Goal: Task Accomplishment & Management: Manage account settings

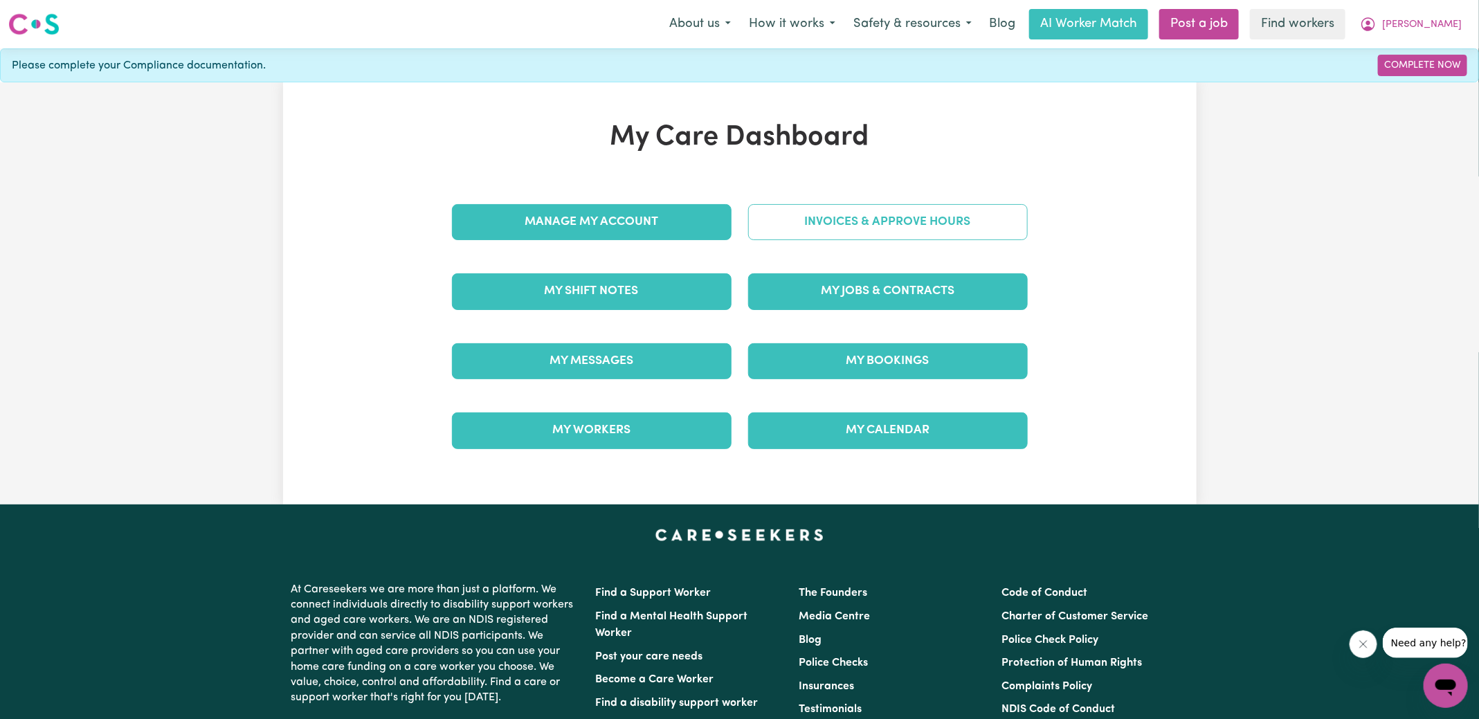
click at [760, 221] on link "Invoices & Approve Hours" at bounding box center [888, 222] width 280 height 36
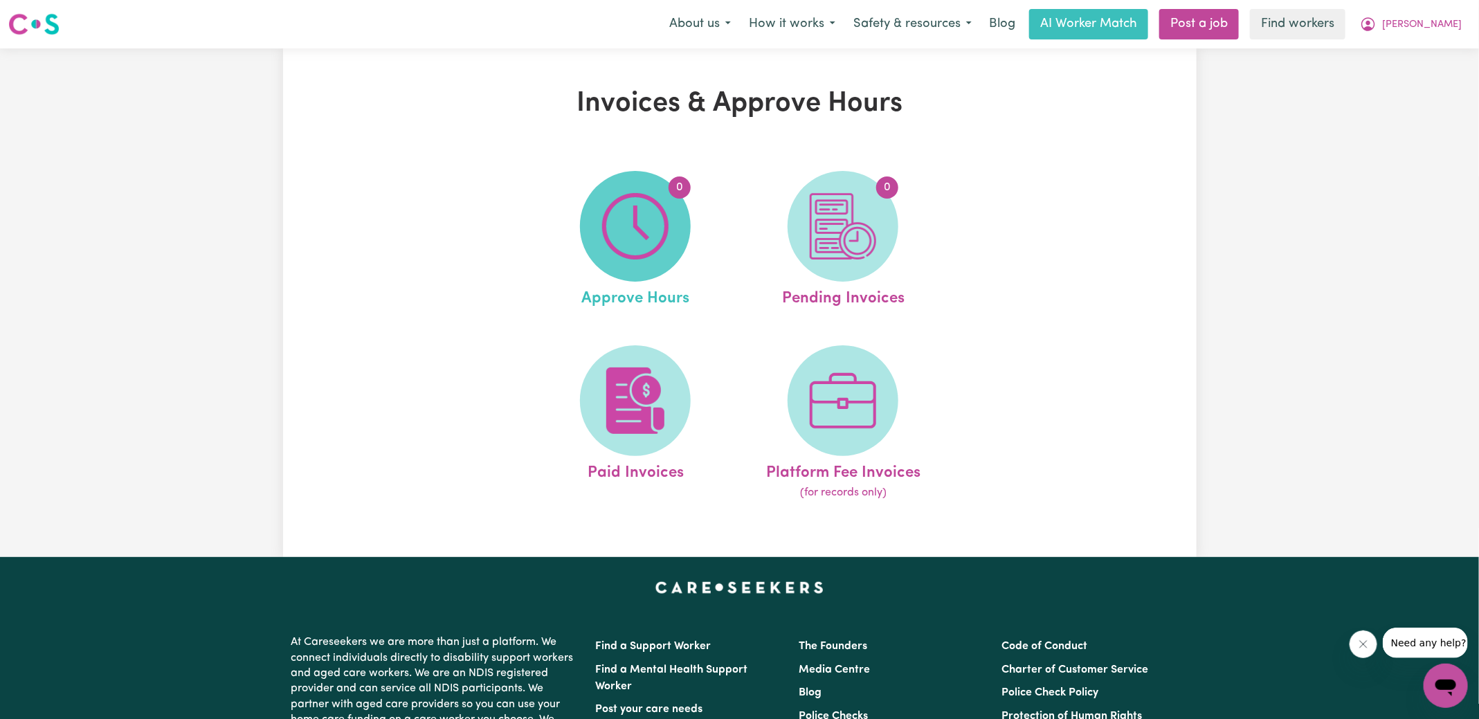
click at [650, 248] on img at bounding box center [635, 226] width 66 height 66
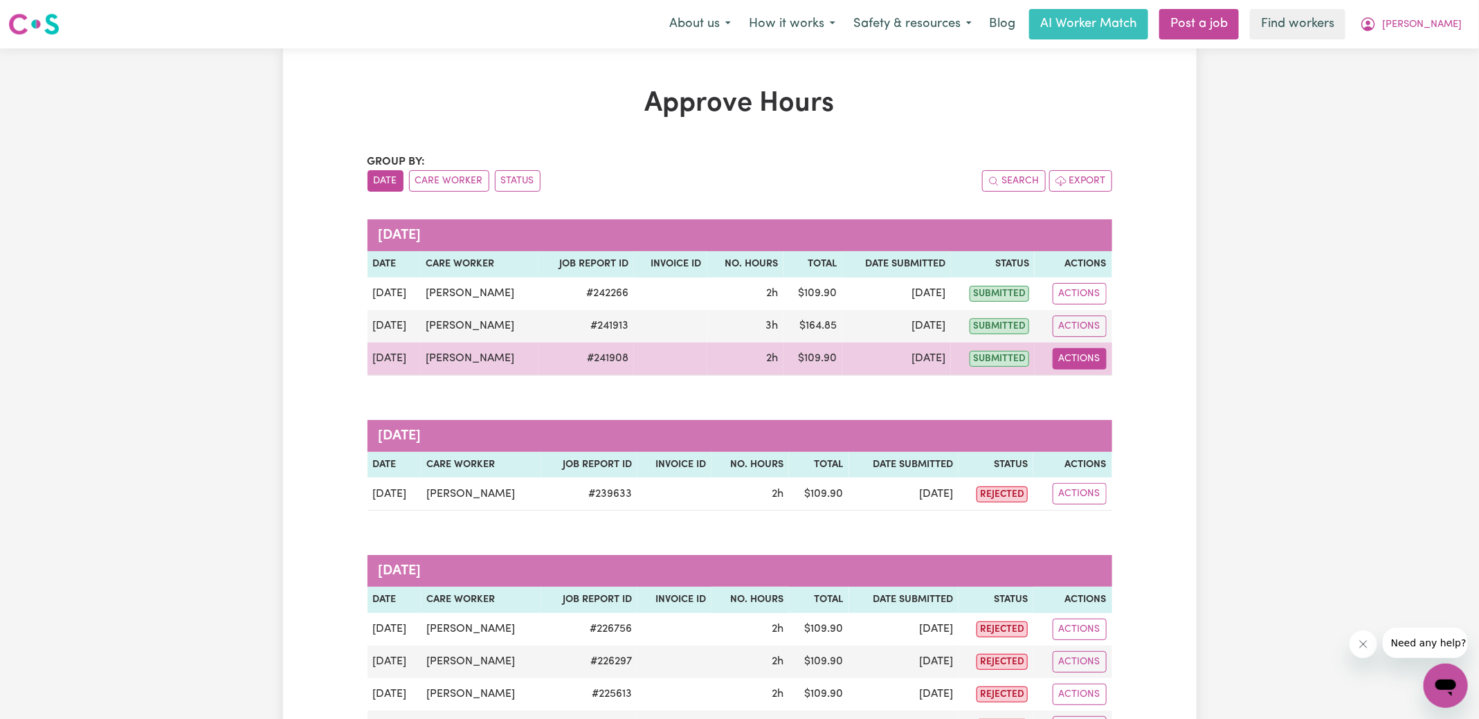
click at [1072, 352] on button "Actions" at bounding box center [1079, 358] width 54 height 21
click at [1108, 383] on link "View Job Report" at bounding box center [1114, 390] width 118 height 28
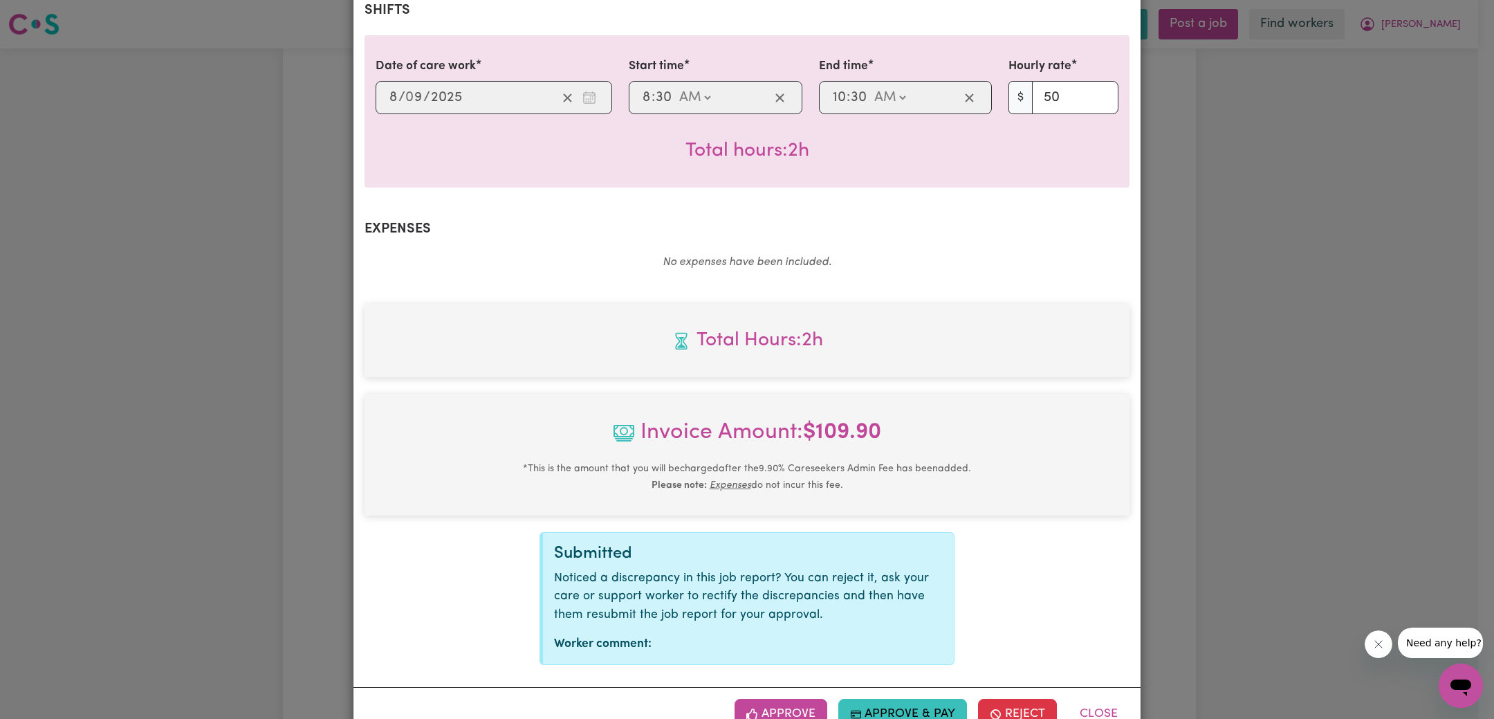
scroll to position [364, 0]
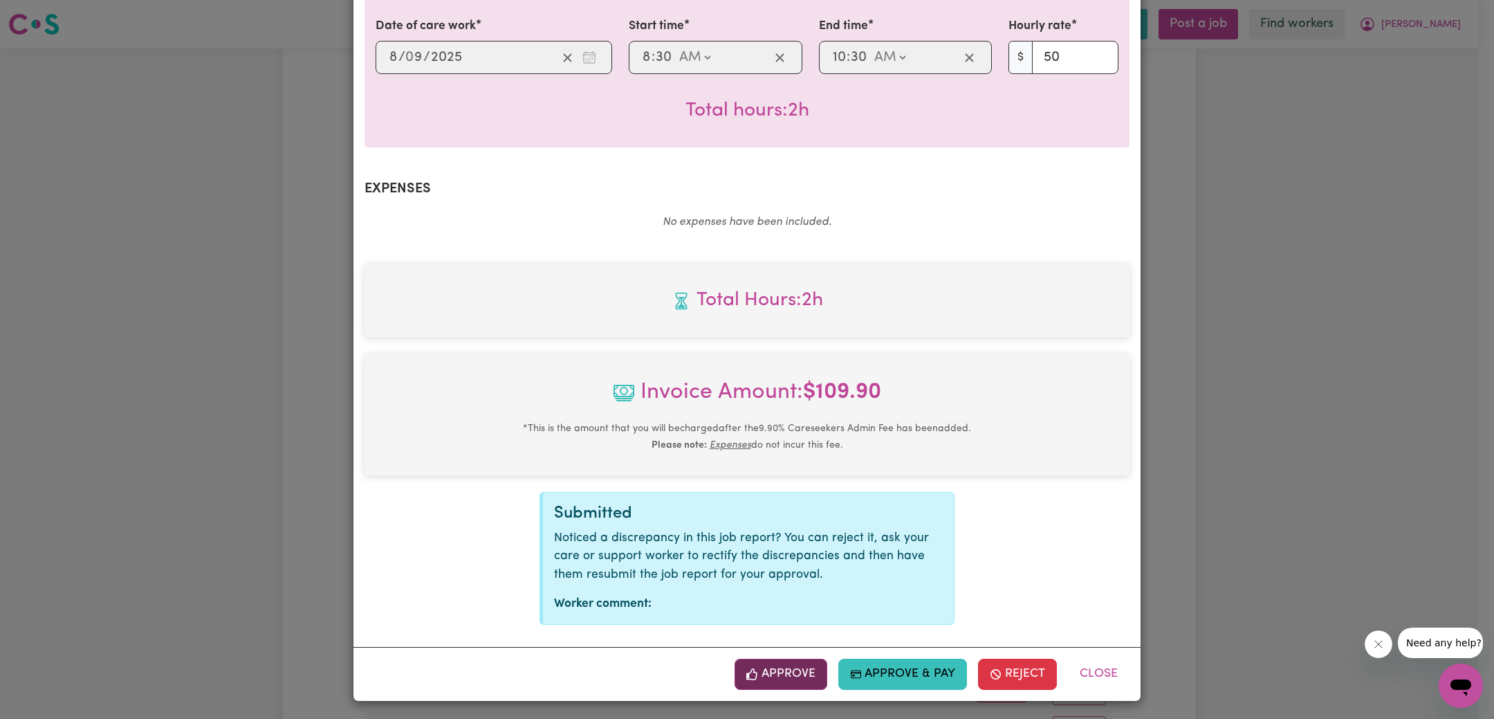
click at [771, 670] on button "Approve" at bounding box center [781, 674] width 93 height 30
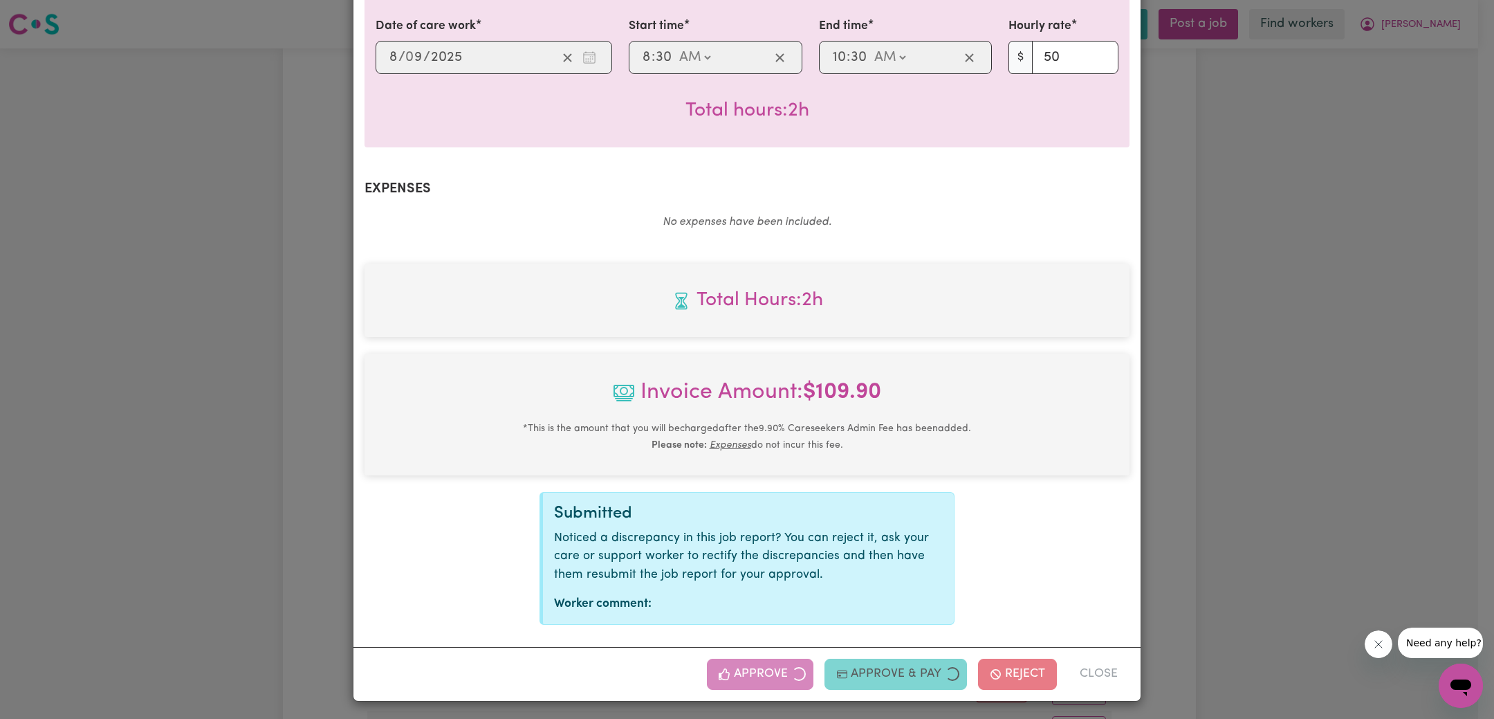
click at [1257, 422] on div "Job Report # 241908 - [PERSON_NAME] Summary Job report # 241908 Client name: [P…" at bounding box center [747, 359] width 1494 height 719
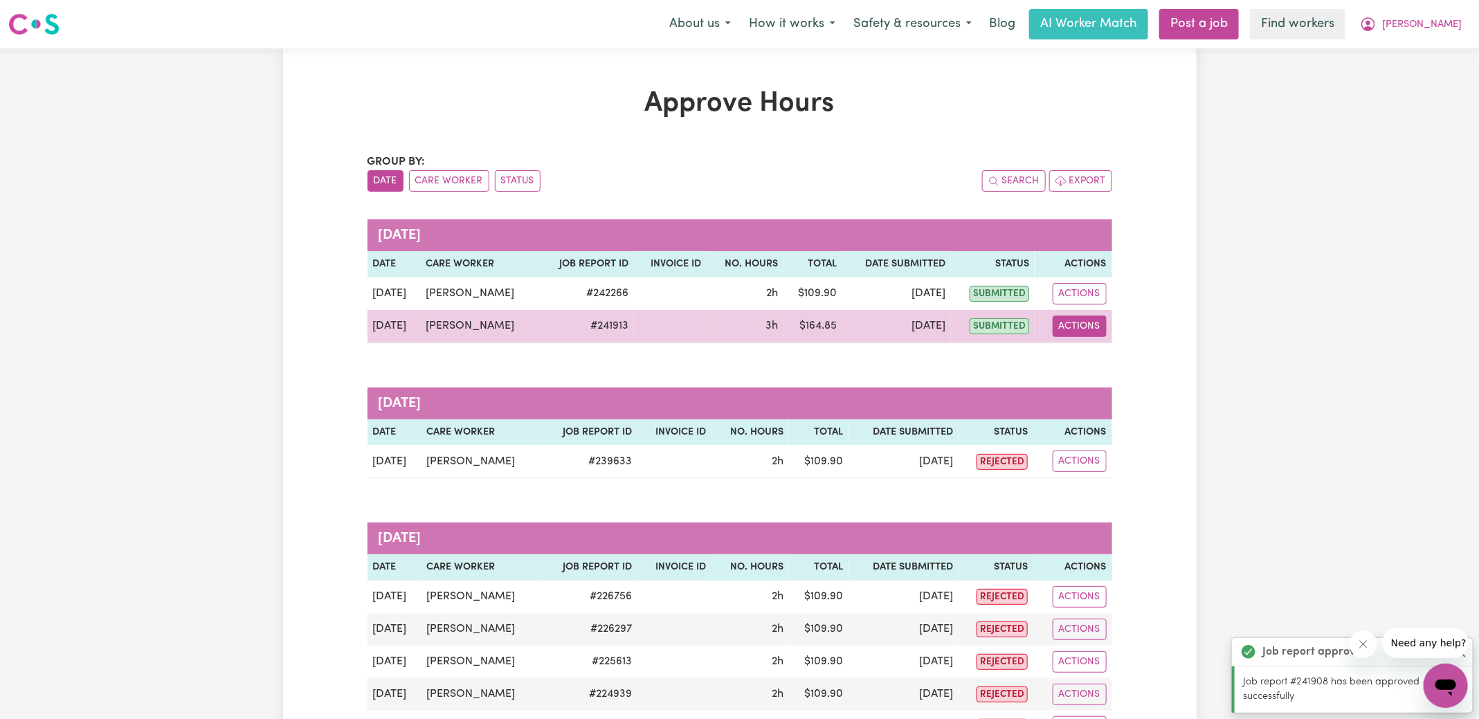
click at [1074, 321] on button "Actions" at bounding box center [1079, 325] width 54 height 21
click at [1112, 357] on link "View Job Report" at bounding box center [1114, 358] width 118 height 28
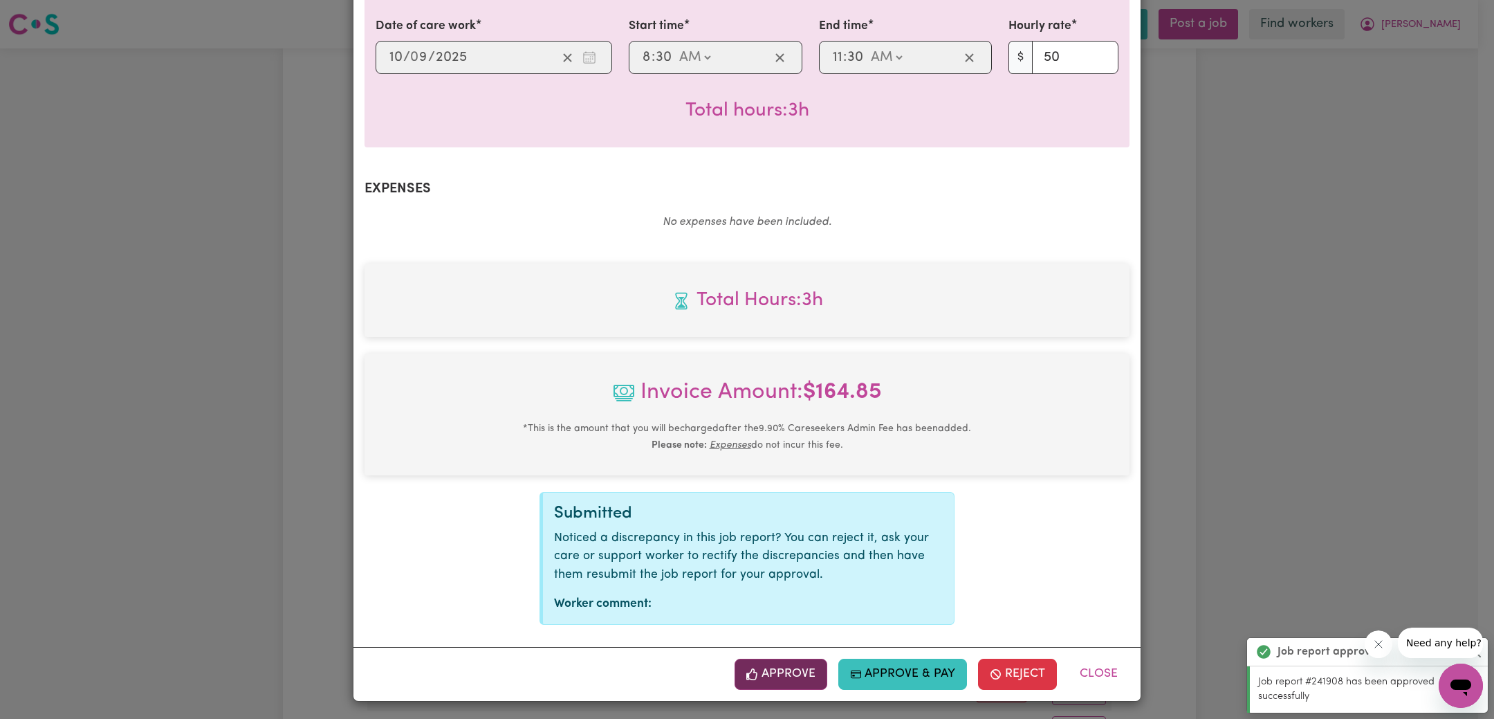
click at [794, 665] on button "Approve" at bounding box center [781, 674] width 93 height 30
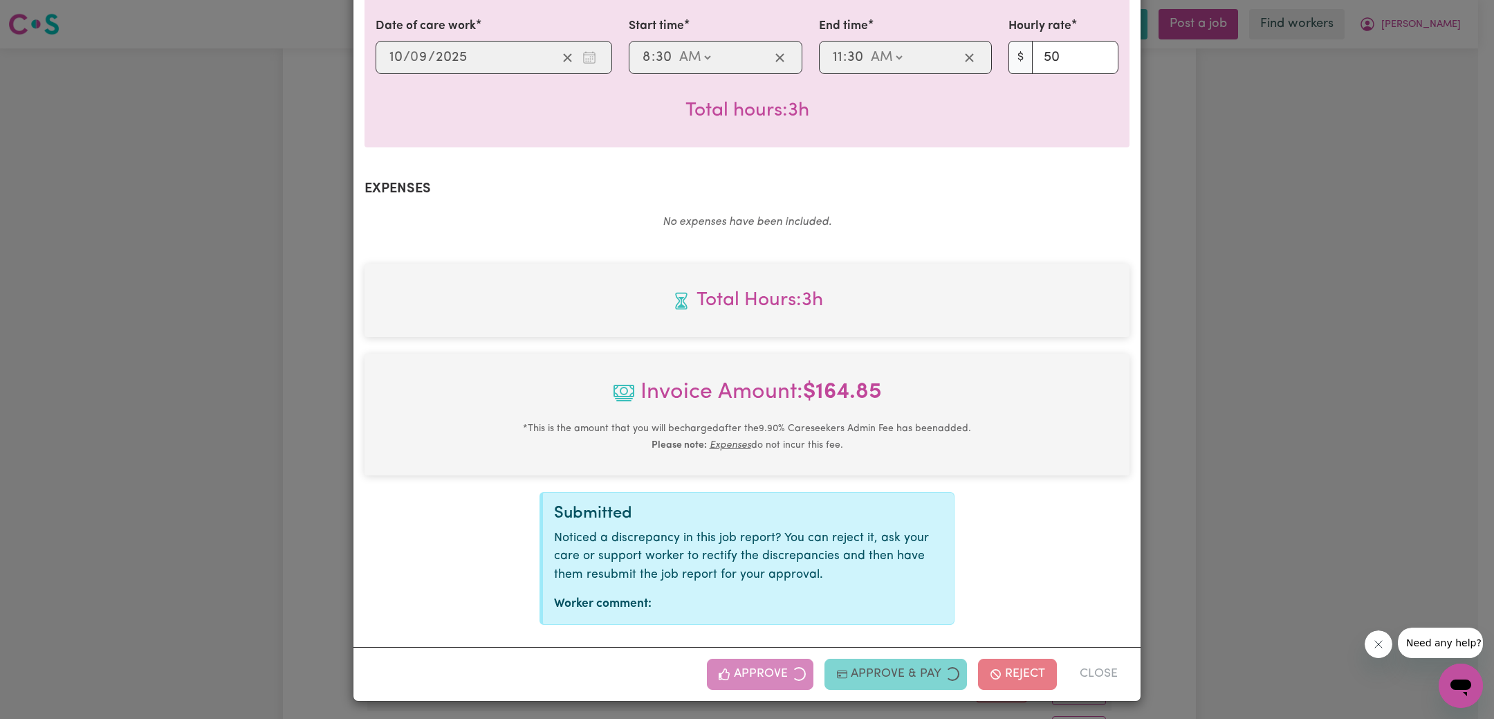
click at [1314, 351] on div "Job Report # 241913 - [PERSON_NAME] Summary Job report # 241913 Client name: [P…" at bounding box center [747, 359] width 1494 height 719
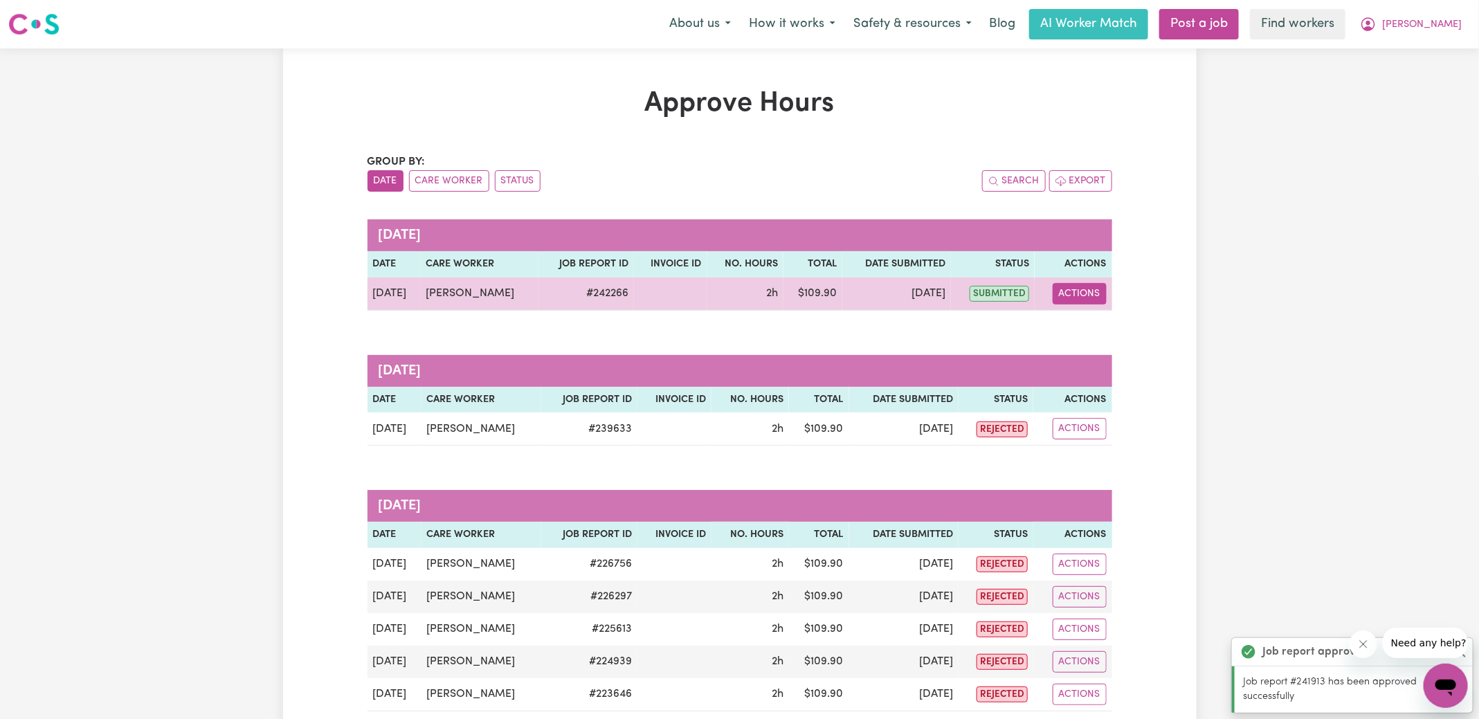
click at [1084, 293] on button "Actions" at bounding box center [1079, 293] width 54 height 21
click at [1108, 327] on link "View Job Report" at bounding box center [1115, 325] width 118 height 28
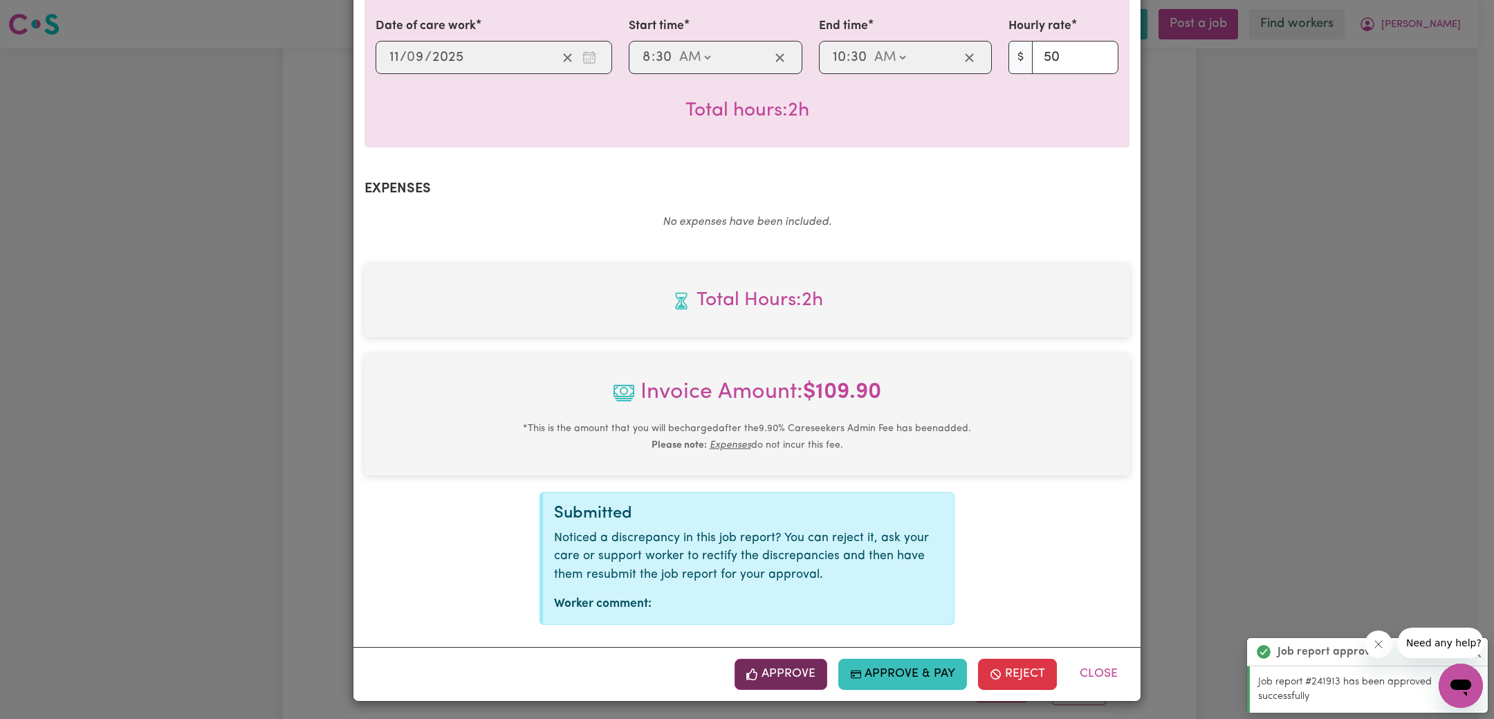
click at [800, 685] on button "Approve" at bounding box center [781, 674] width 93 height 30
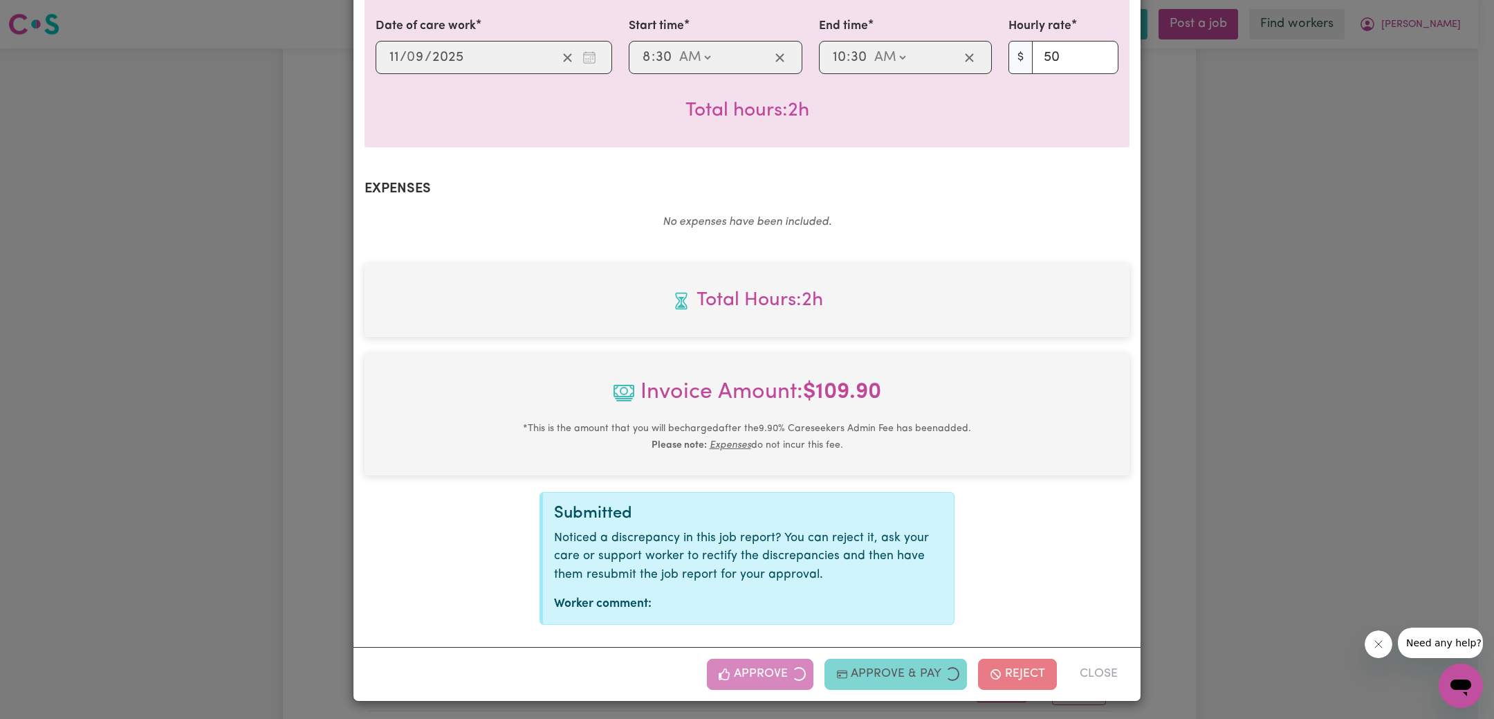
click at [1242, 459] on div "Job Report # 242266 - [PERSON_NAME] Summary Job report # 242266 Client name: [P…" at bounding box center [747, 359] width 1494 height 719
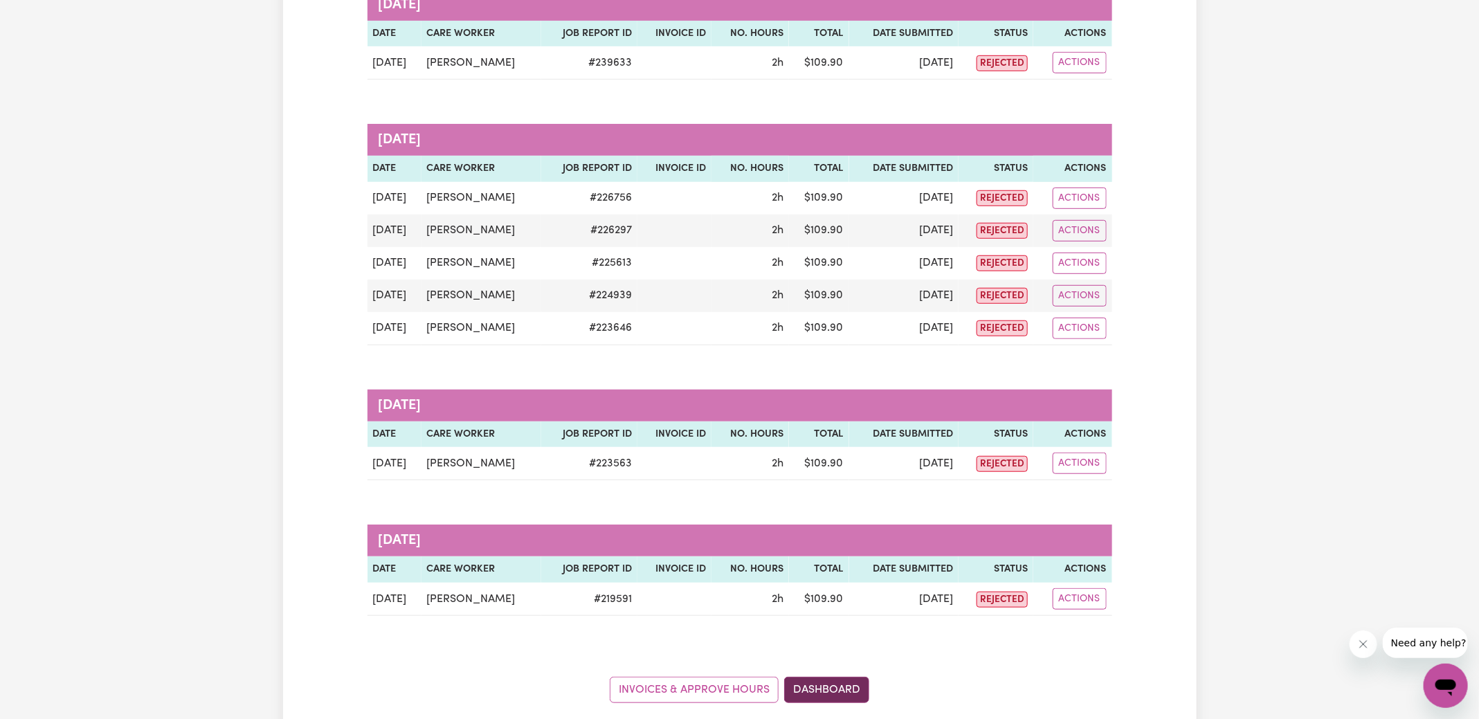
click at [837, 677] on link "Dashboard" at bounding box center [826, 690] width 85 height 26
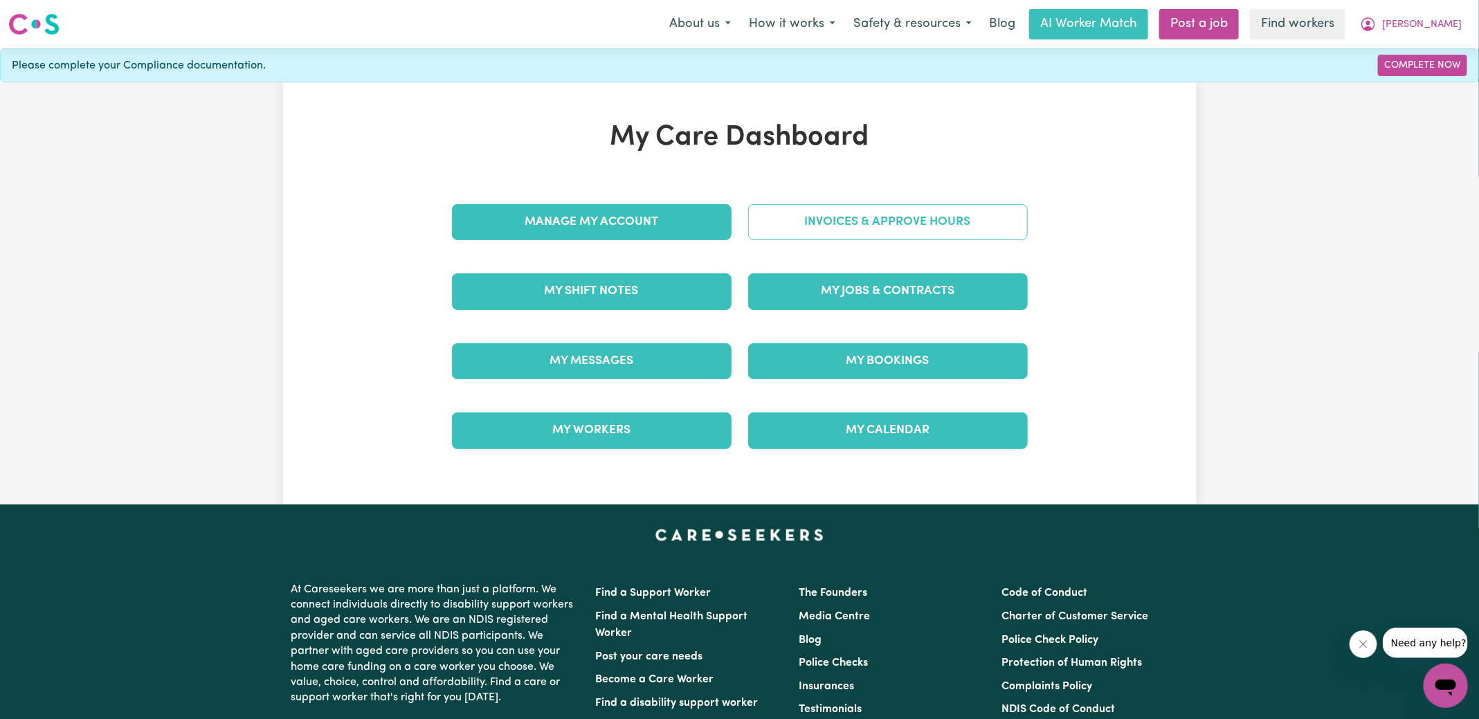
click at [942, 229] on link "Invoices & Approve Hours" at bounding box center [888, 222] width 280 height 36
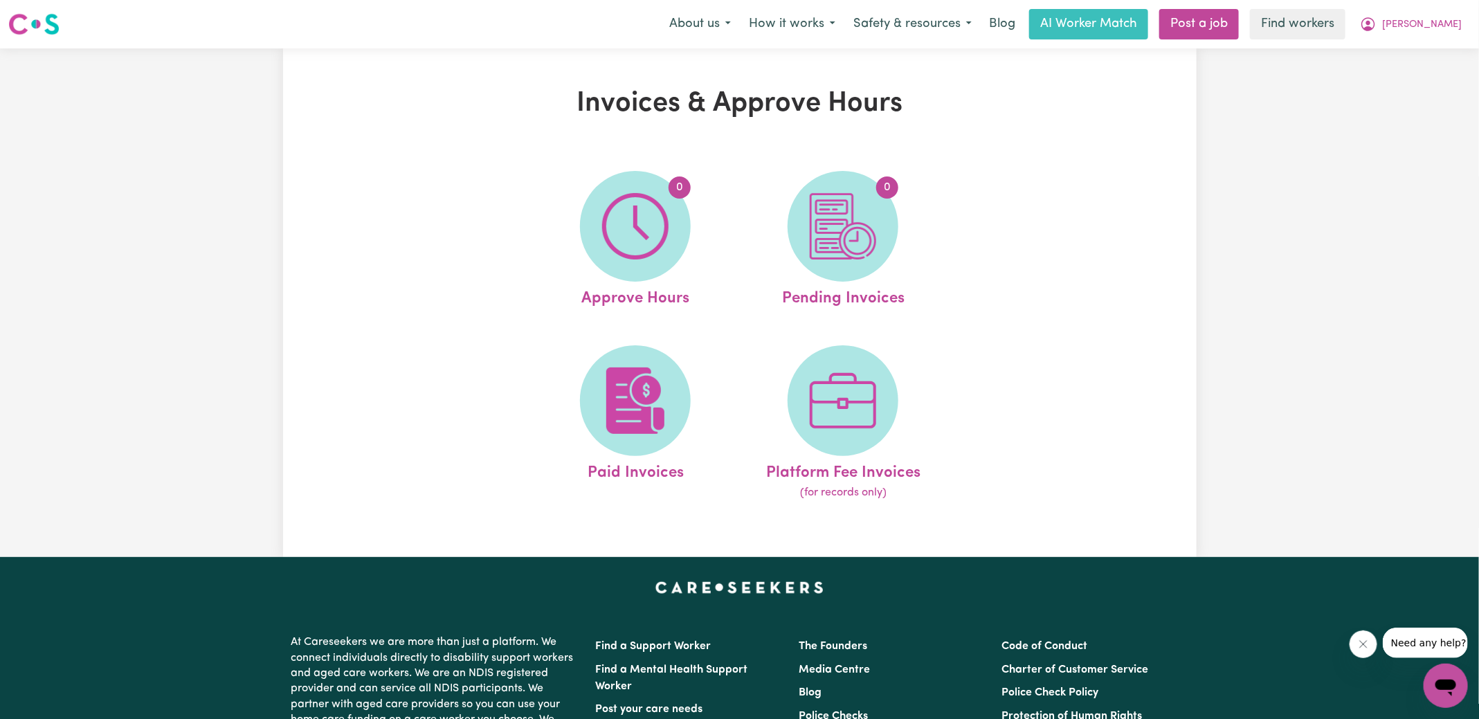
click at [942, 229] on link "0 Pending Invoices" at bounding box center [842, 241] width 199 height 140
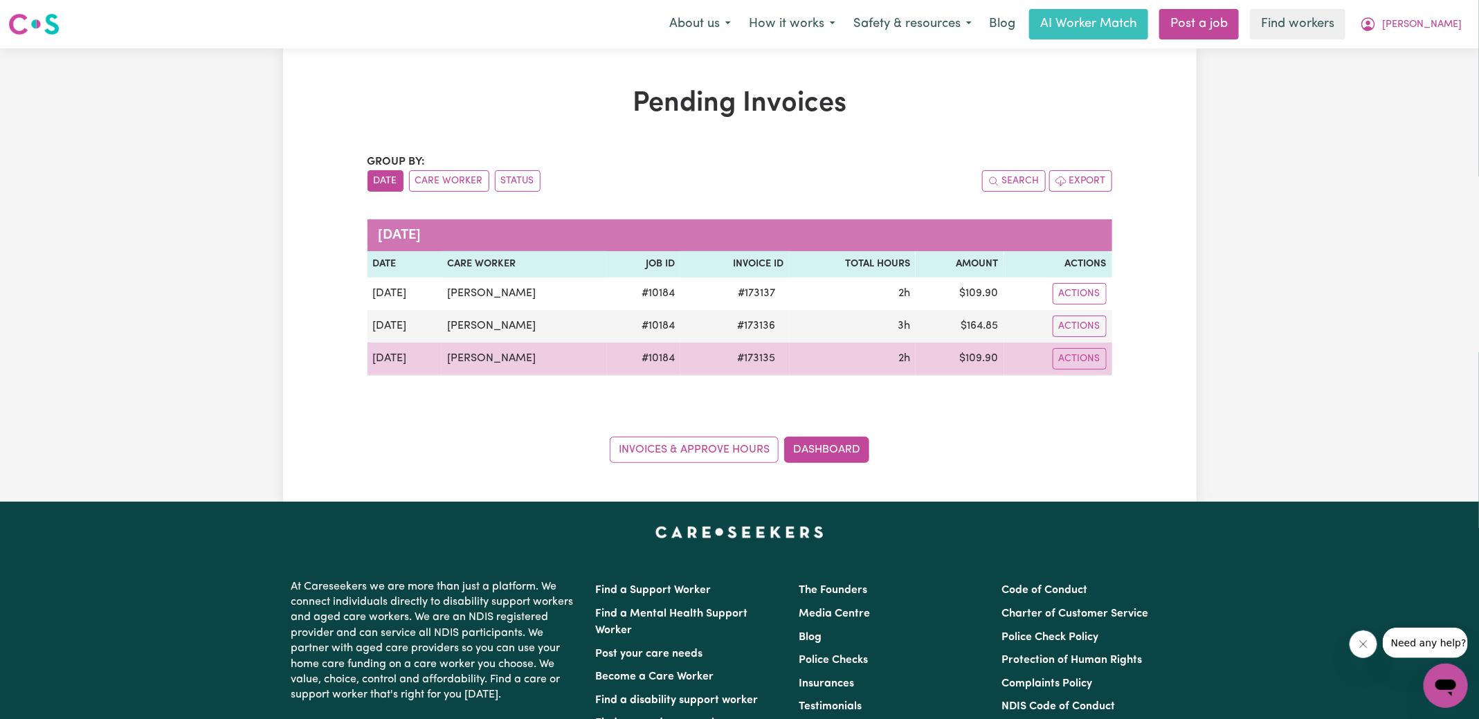
click at [750, 358] on span "# 173135" at bounding box center [756, 358] width 55 height 17
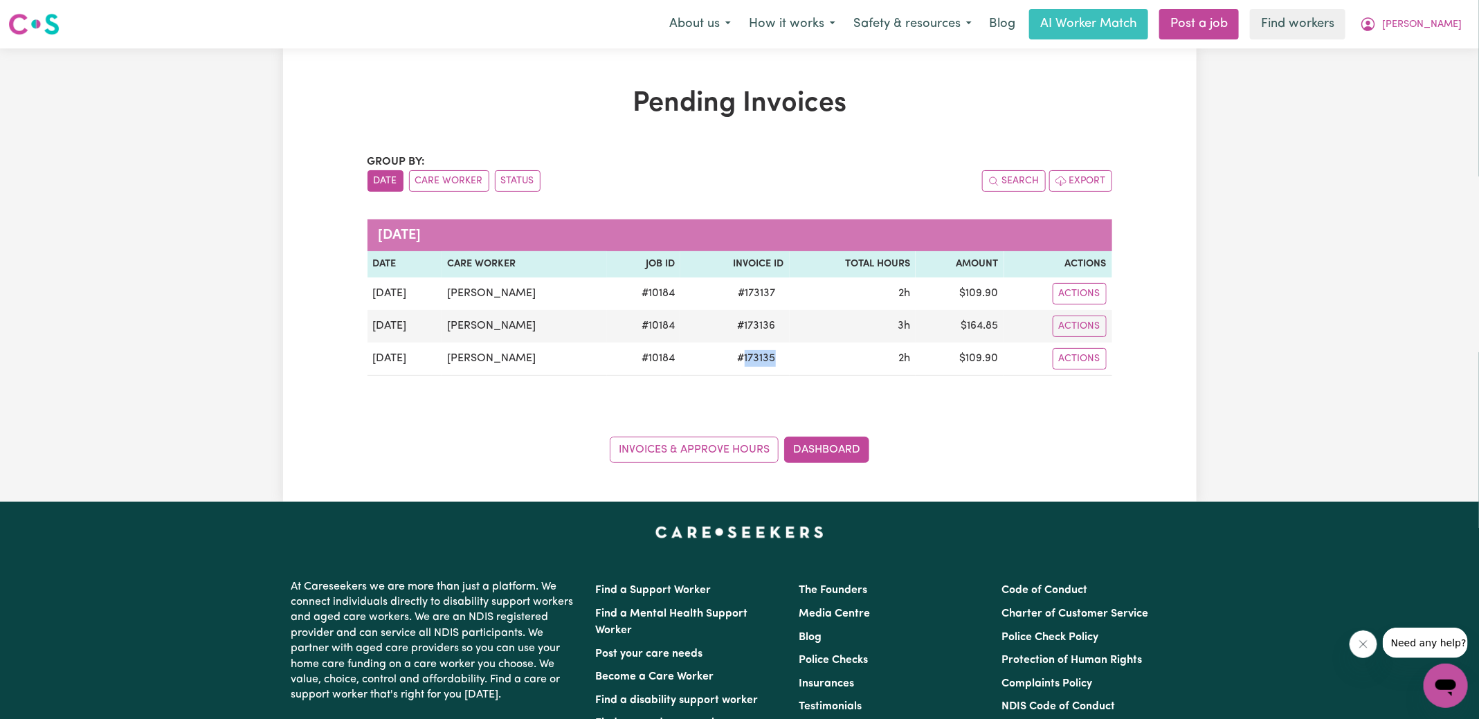
copy span "173135"
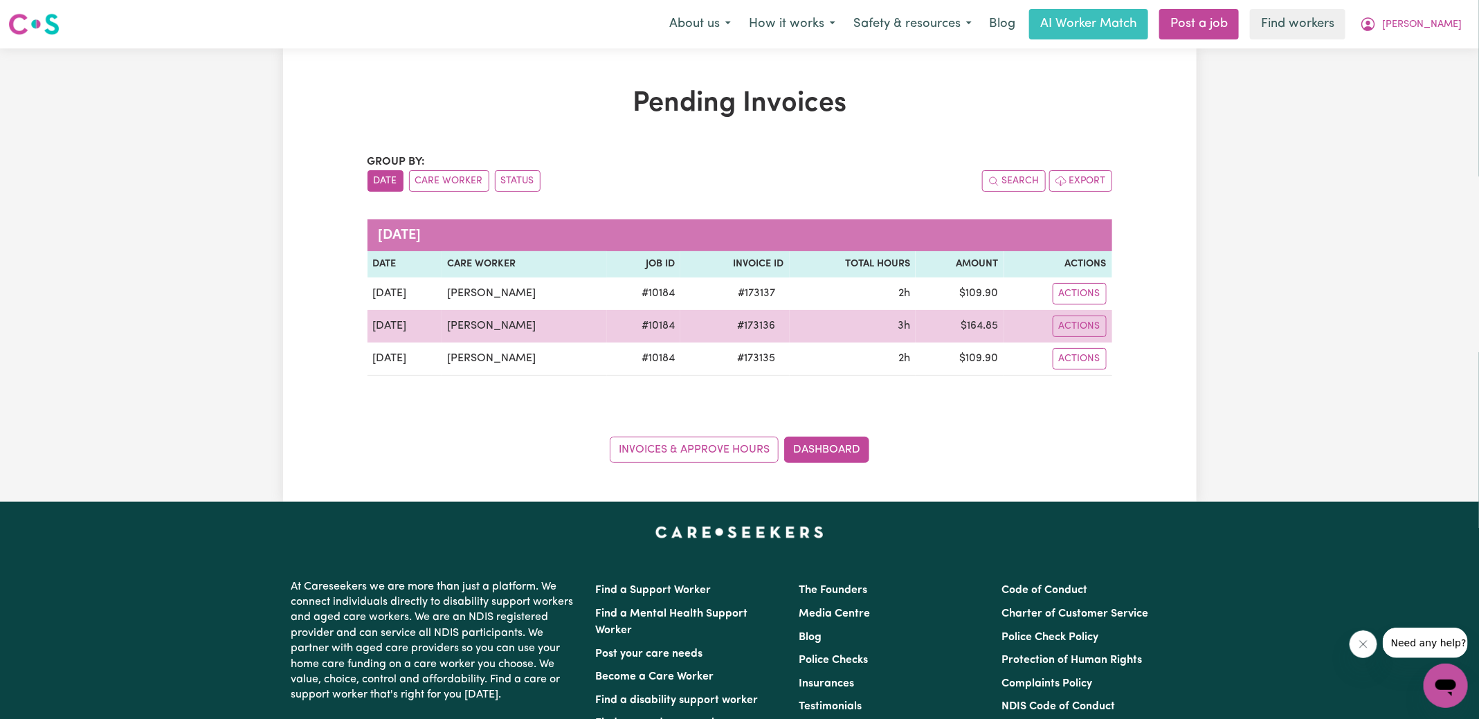
click at [744, 329] on span "# 173136" at bounding box center [756, 326] width 55 height 17
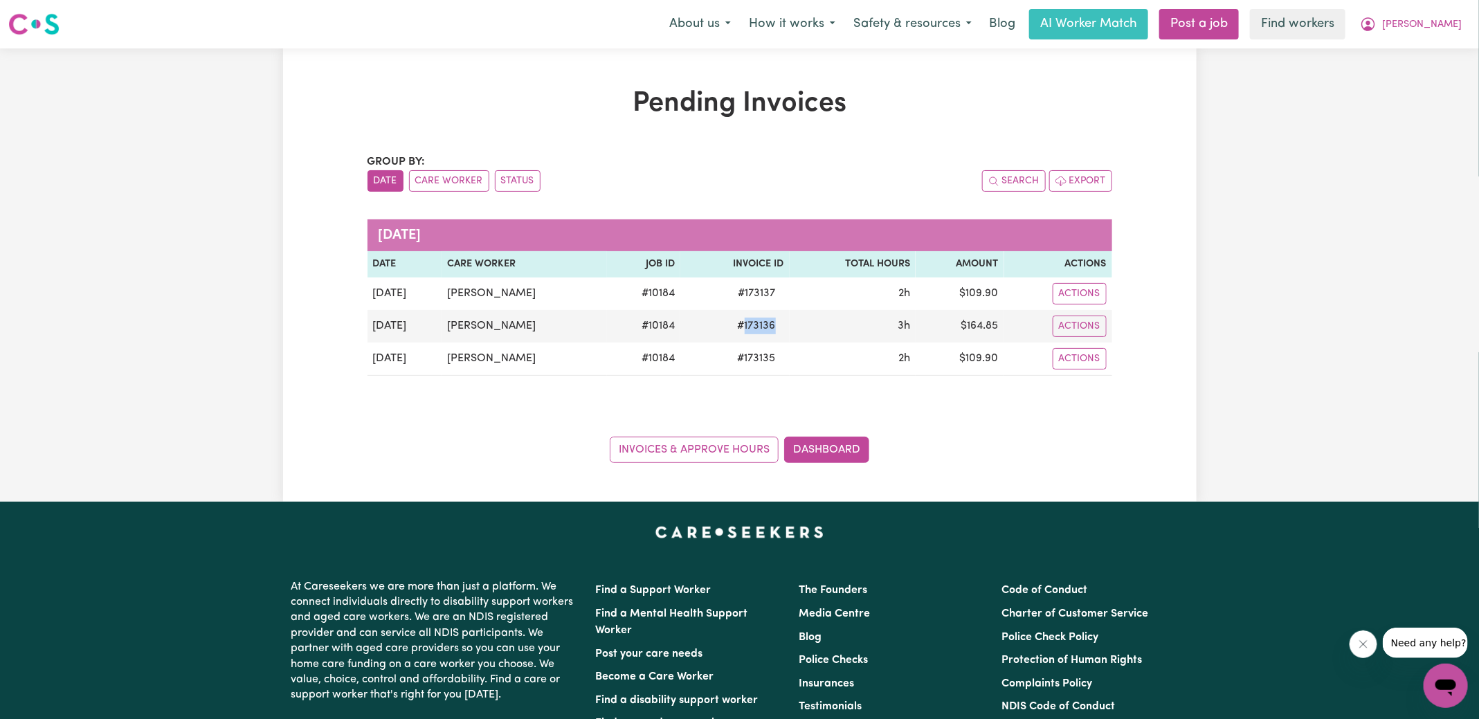
copy span "173136"
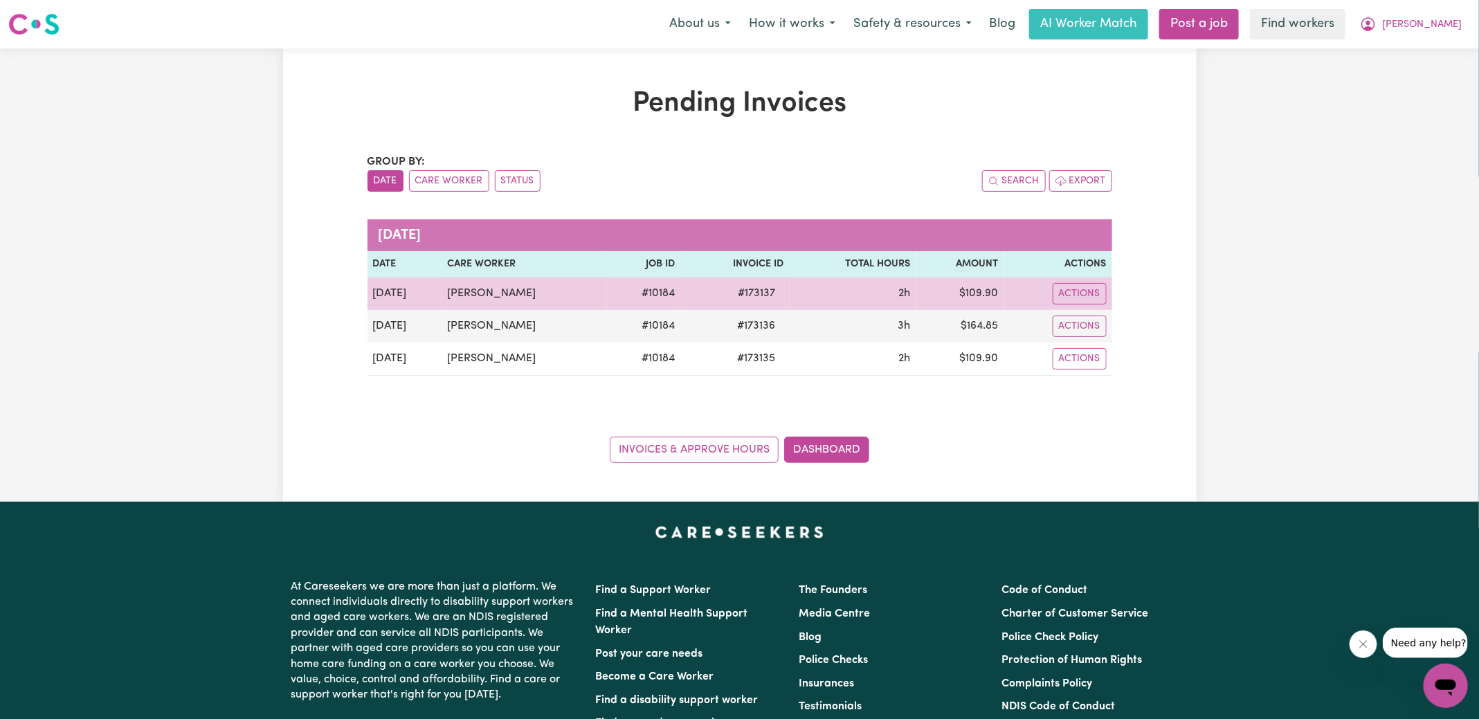
click at [744, 296] on span "# 173137" at bounding box center [757, 293] width 54 height 17
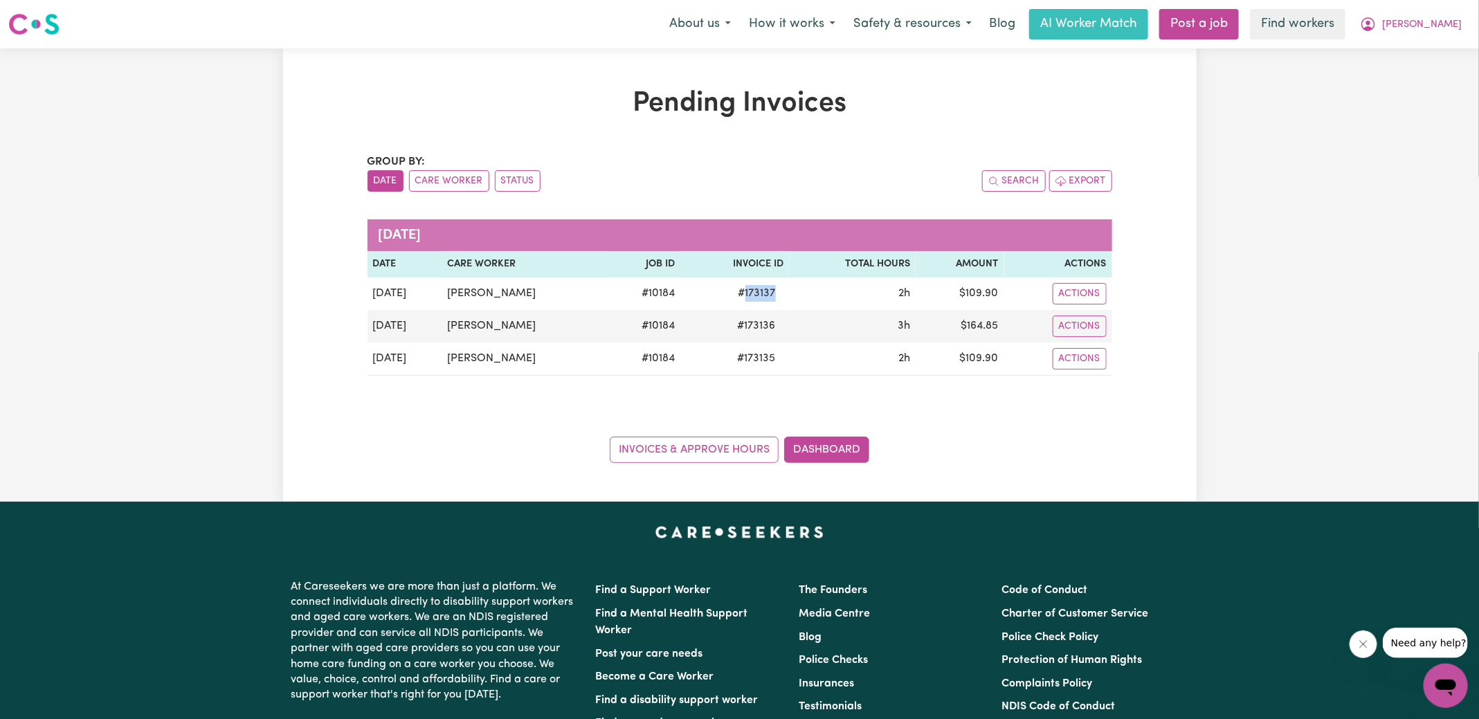
copy span "173137"
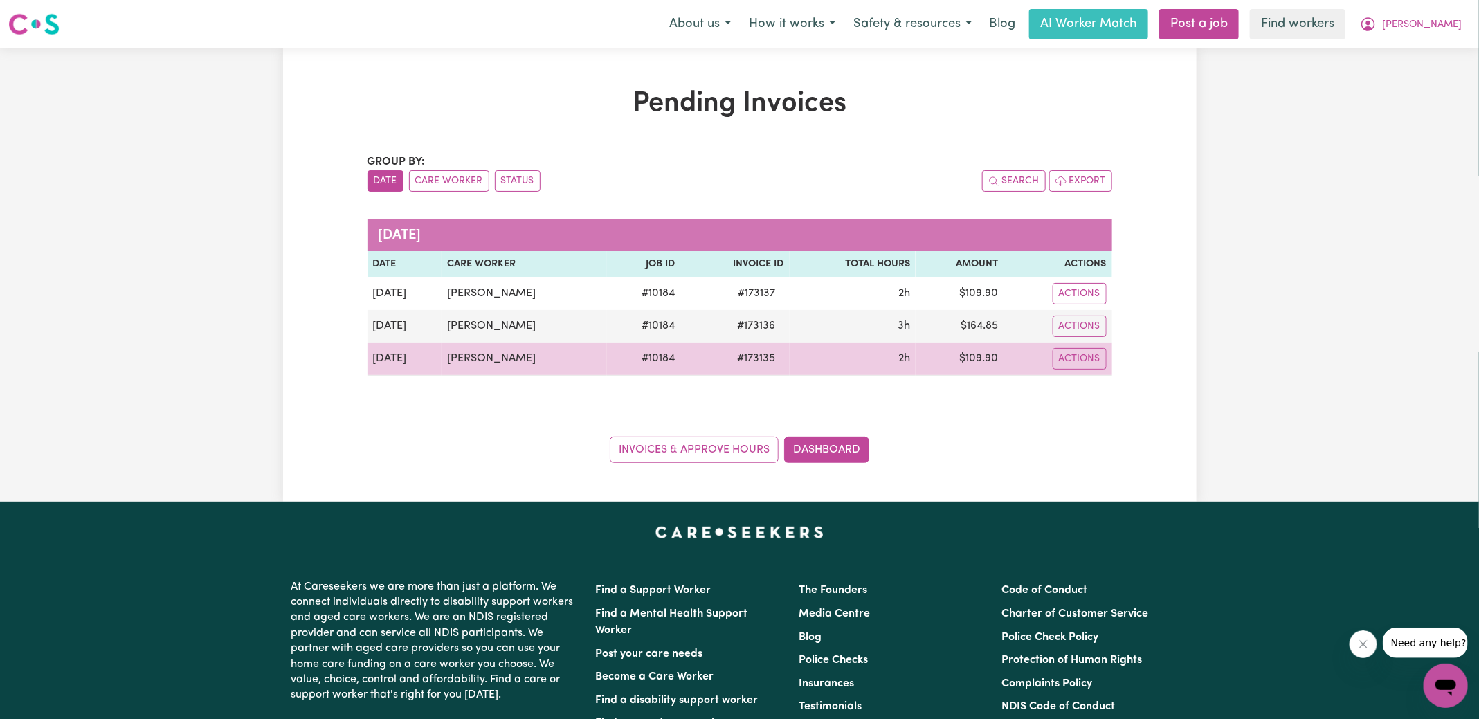
click at [973, 354] on td "$ 109.90" at bounding box center [959, 358] width 89 height 33
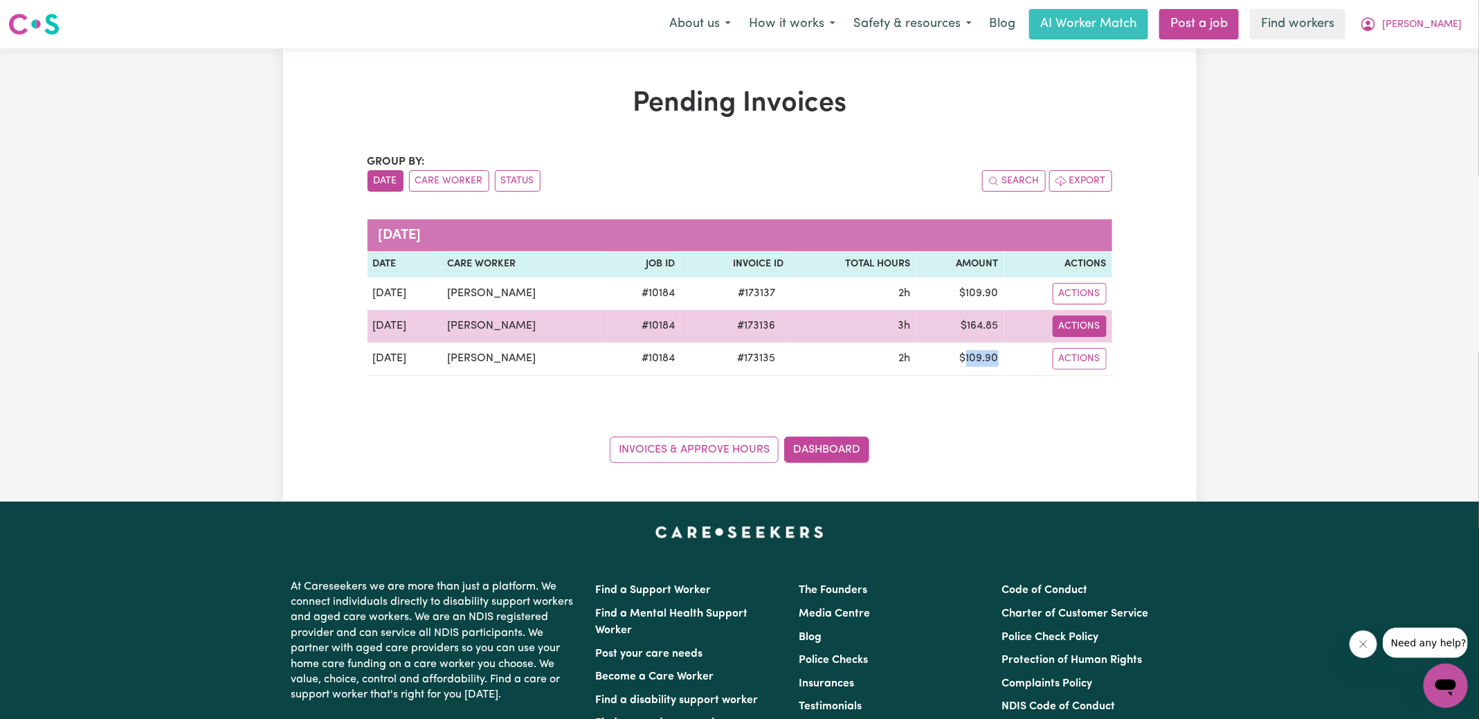
drag, startPoint x: 973, startPoint y: 354, endPoint x: 1091, endPoint y: 320, distance: 122.9
click at [973, 354] on td "$ 109.90" at bounding box center [959, 358] width 89 height 33
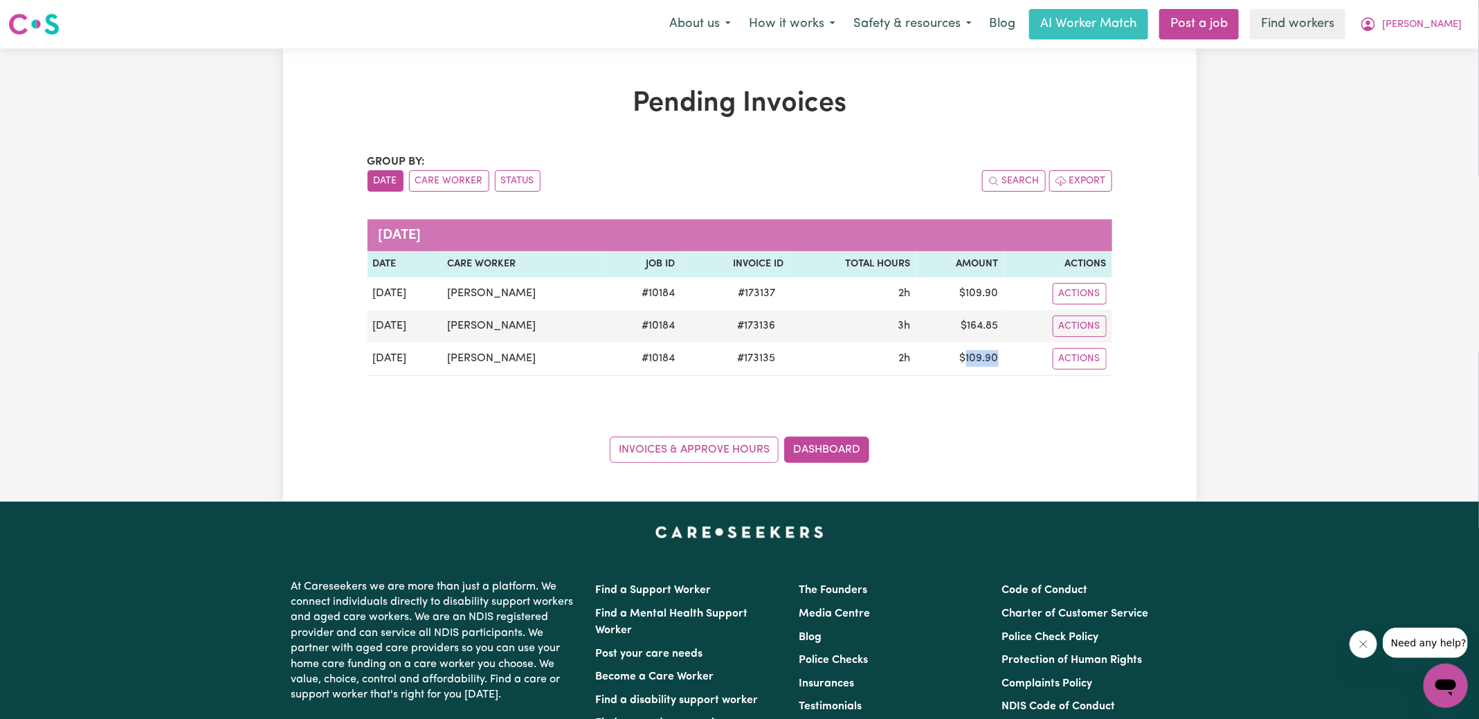
copy td "109.90"
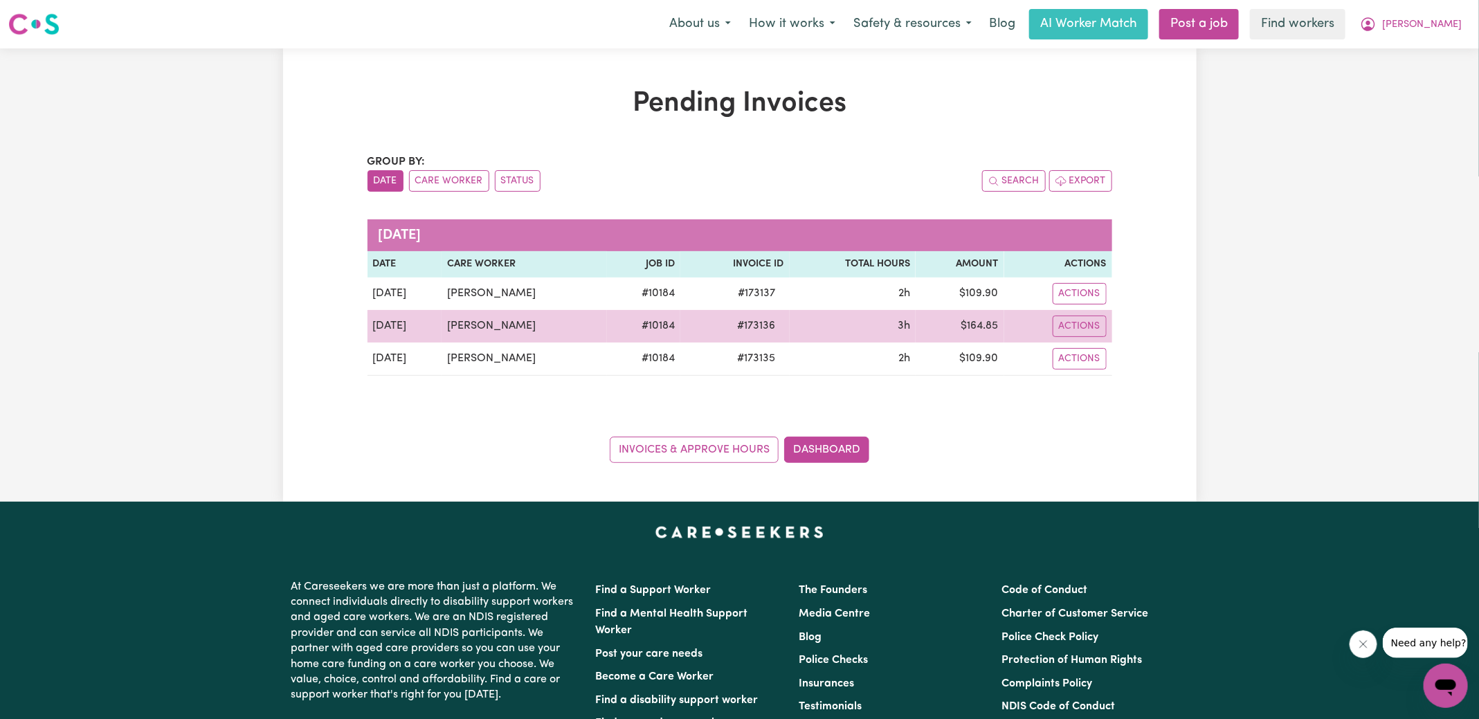
click at [986, 331] on td "$ 164.85" at bounding box center [959, 326] width 89 height 33
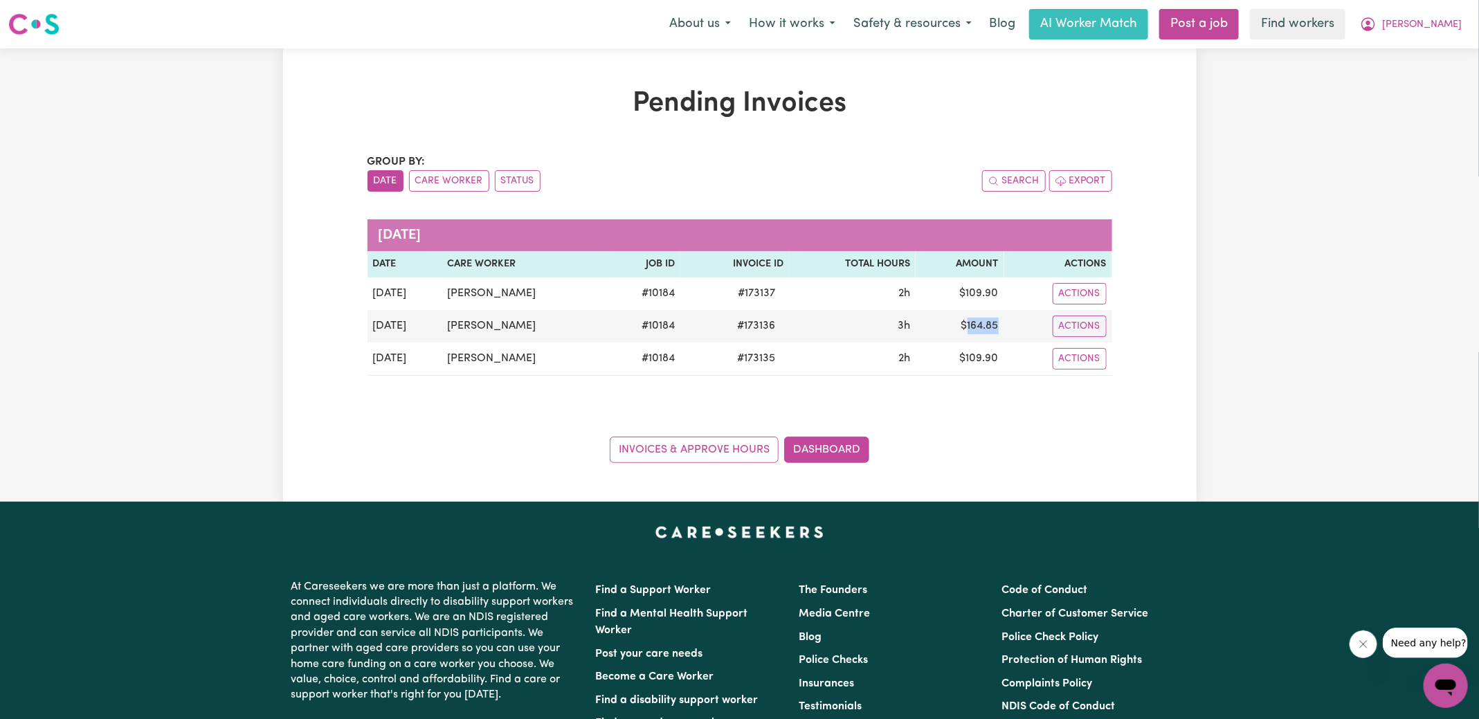
copy td "164.85"
click at [1376, 24] on icon "My Account" at bounding box center [1368, 24] width 17 height 17
click at [1392, 90] on link "Logout" at bounding box center [1414, 79] width 109 height 26
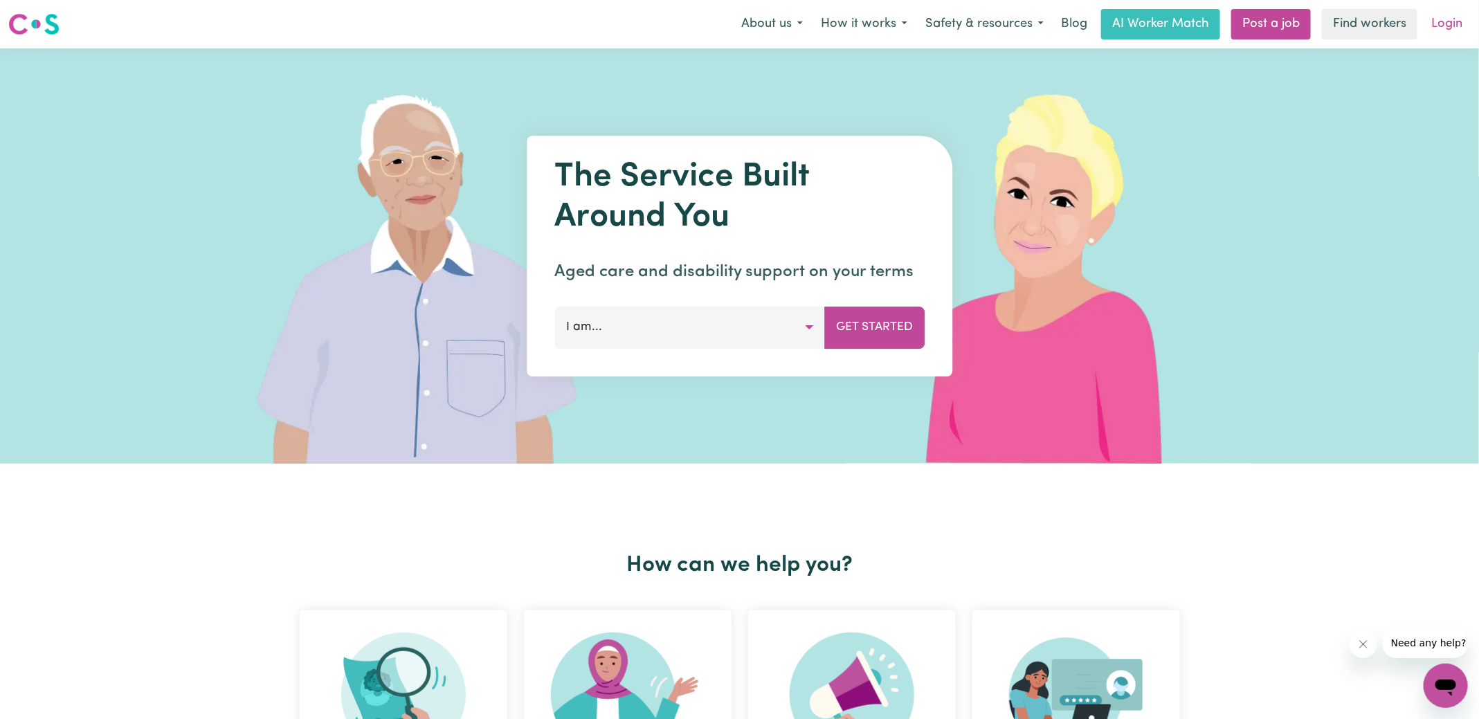
click at [1451, 34] on link "Login" at bounding box center [1447, 24] width 48 height 30
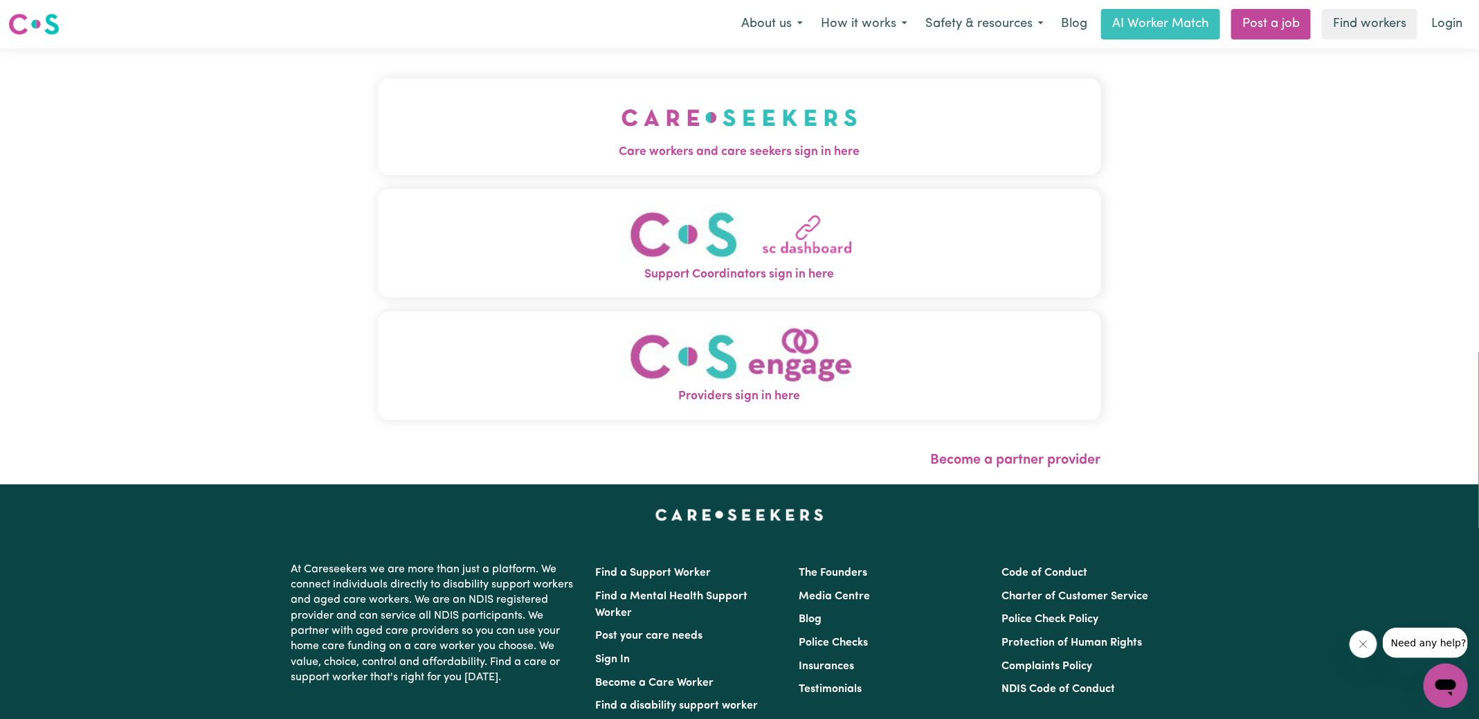
click at [838, 120] on img "Care workers and care seekers sign in here" at bounding box center [739, 117] width 236 height 51
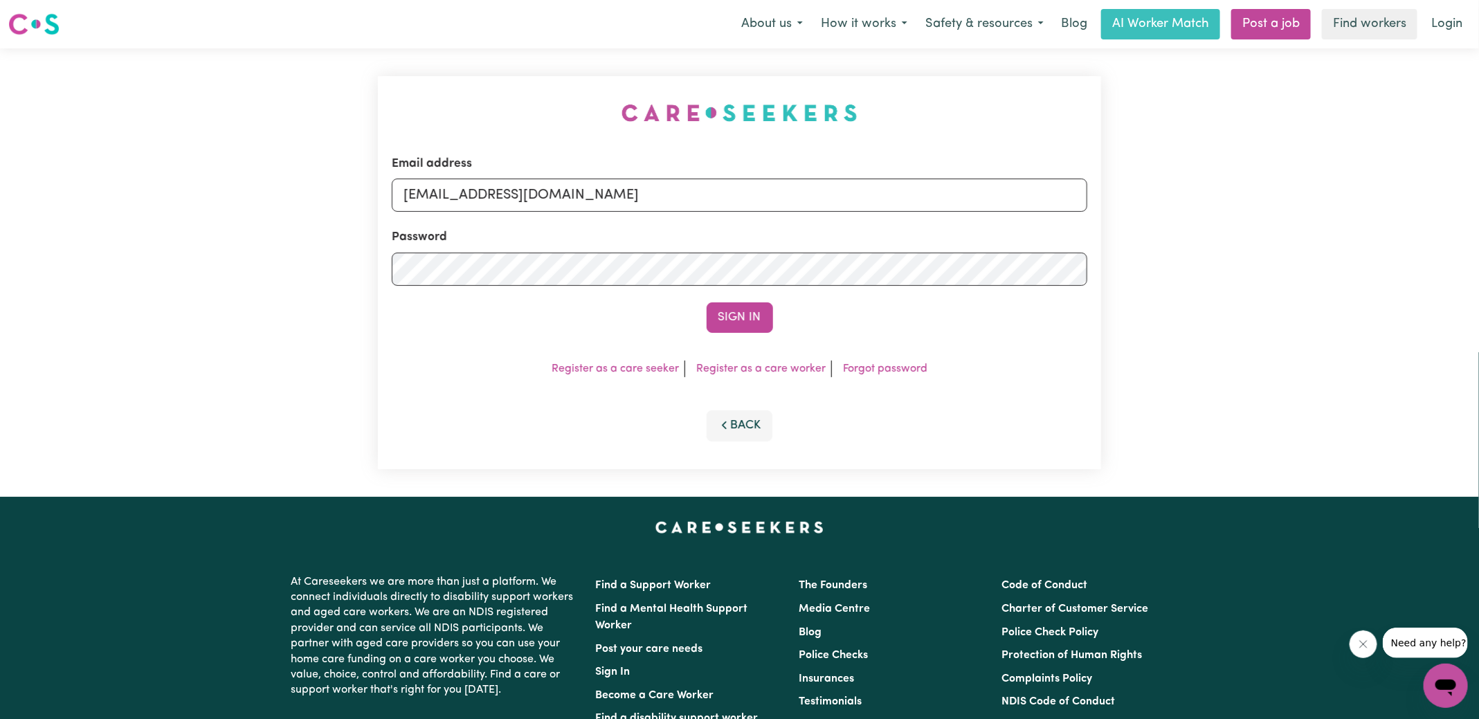
click at [474, 104] on div "Email address [EMAIL_ADDRESS][DOMAIN_NAME] Password Sign In Register as a care …" at bounding box center [739, 272] width 723 height 393
drag, startPoint x: 474, startPoint y: 195, endPoint x: 1337, endPoint y: 226, distance: 864.0
click at [1337, 226] on div "Email address [EMAIL_ADDRESS][DOMAIN_NAME] Password Sign In Register as a care …" at bounding box center [739, 272] width 1479 height 448
type input "[EMAIL_ADDRESS][DOMAIN_NAME]"
click at [706, 302] on button "Sign In" at bounding box center [739, 317] width 66 height 30
